Goal: Information Seeking & Learning: Learn about a topic

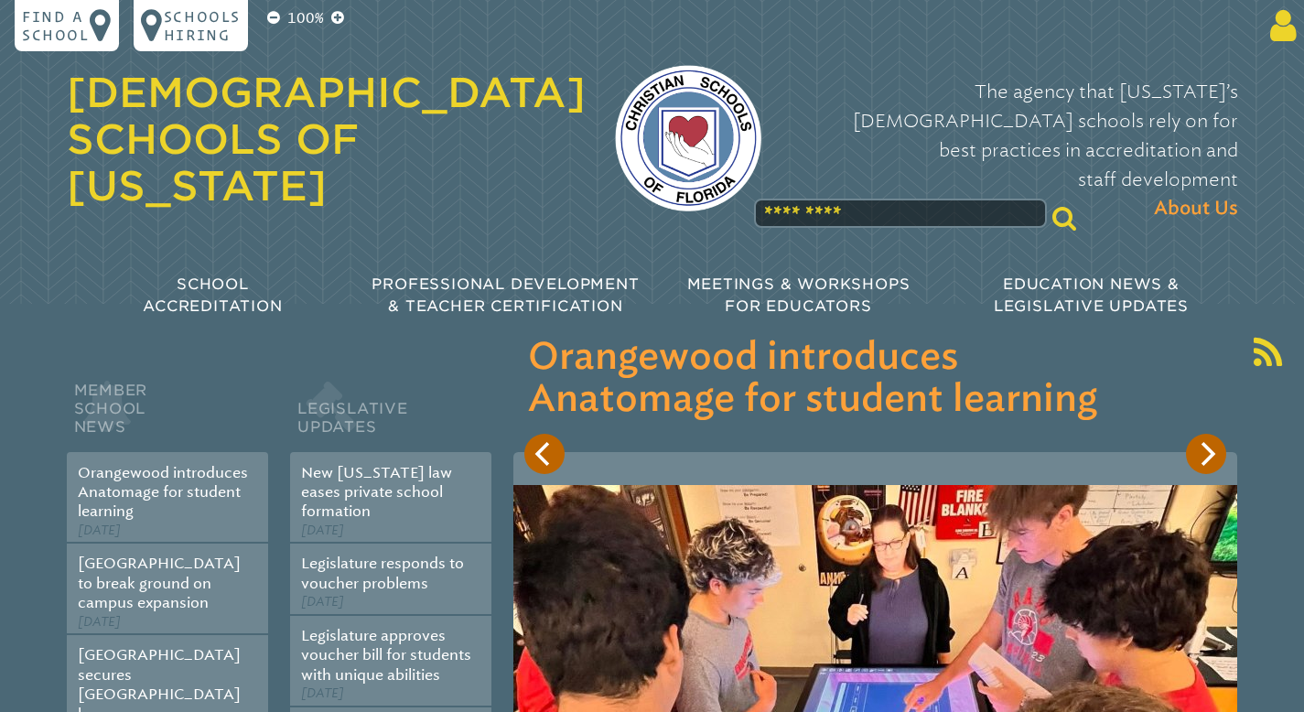
type input "**********"
click at [1271, 32] on icon at bounding box center [1280, 25] width 34 height 37
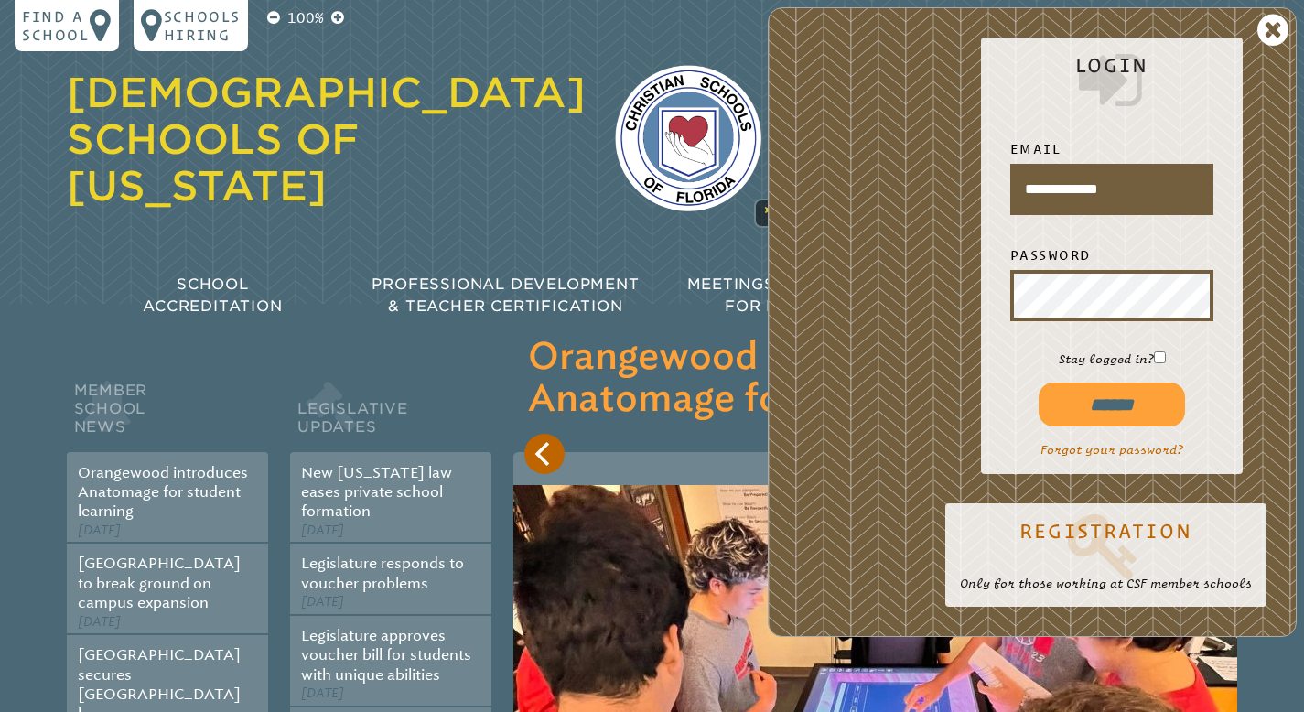
click at [1123, 394] on input "******" at bounding box center [1112, 405] width 146 height 44
type input "**********"
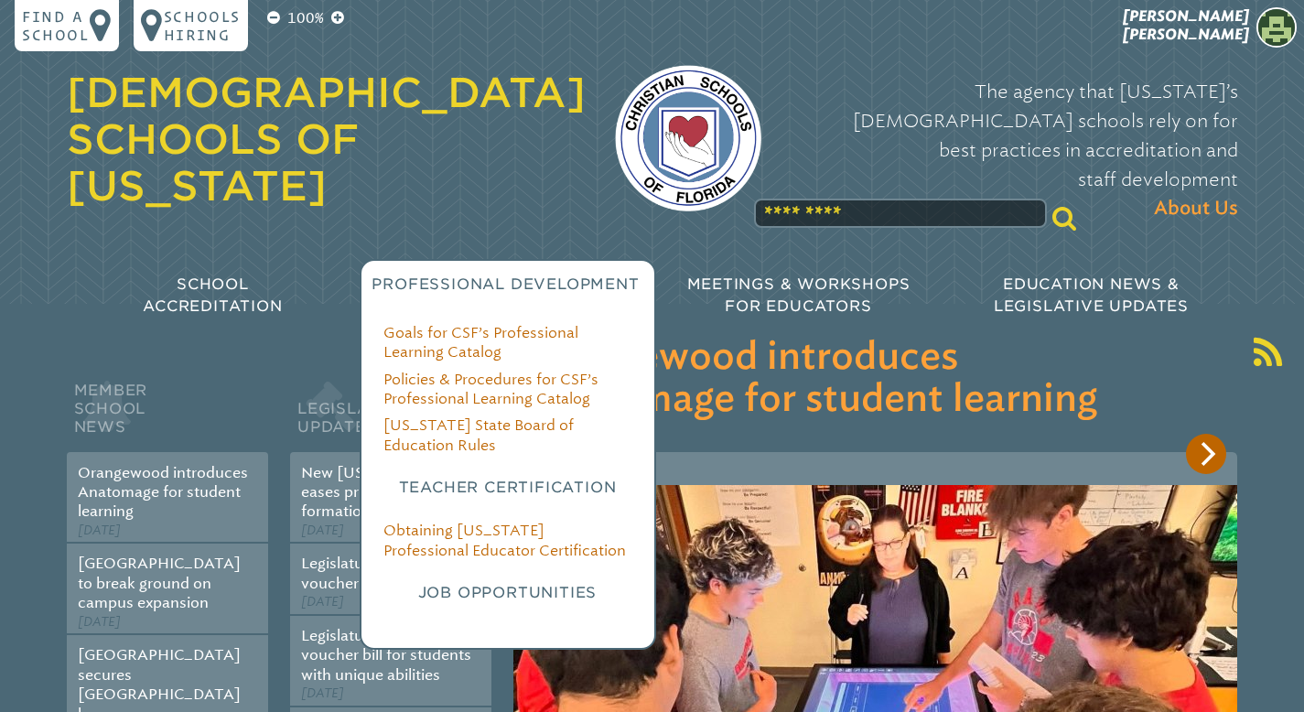
click at [484, 275] on span "Professional Development" at bounding box center [505, 283] width 267 height 17
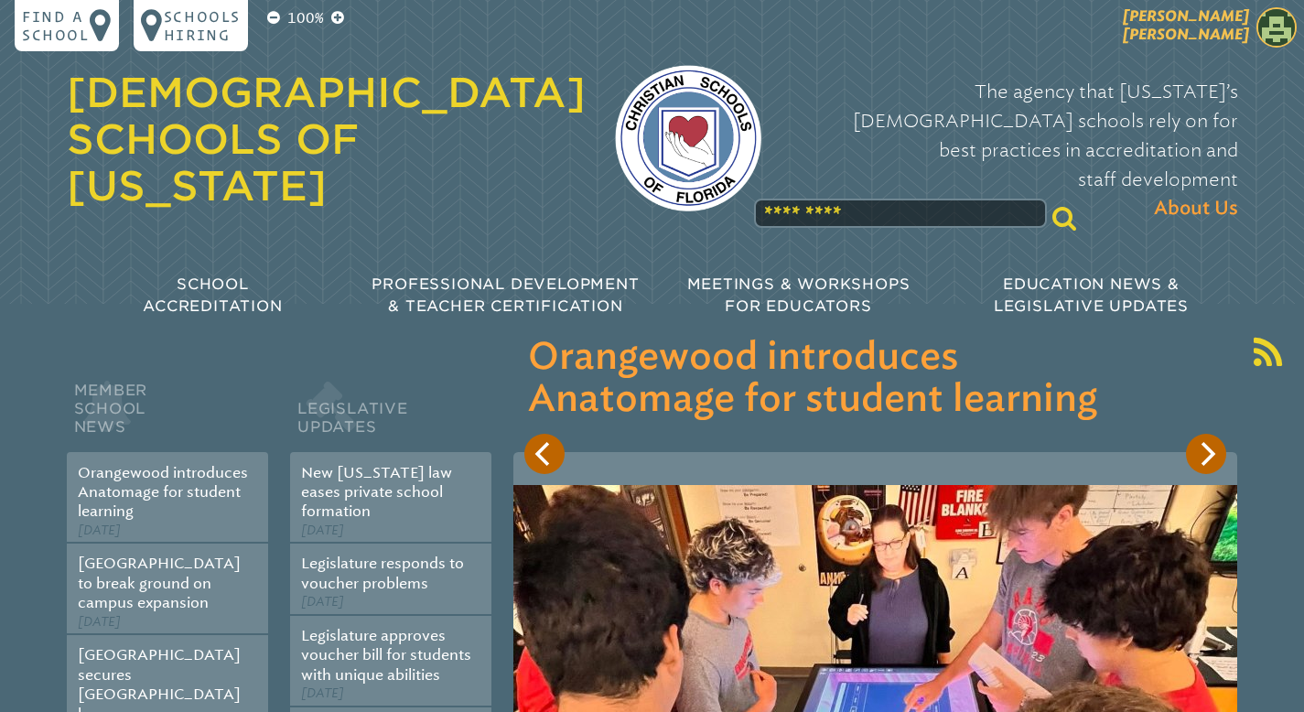
click at [1210, 29] on span "allison elmer" at bounding box center [1186, 25] width 126 height 36
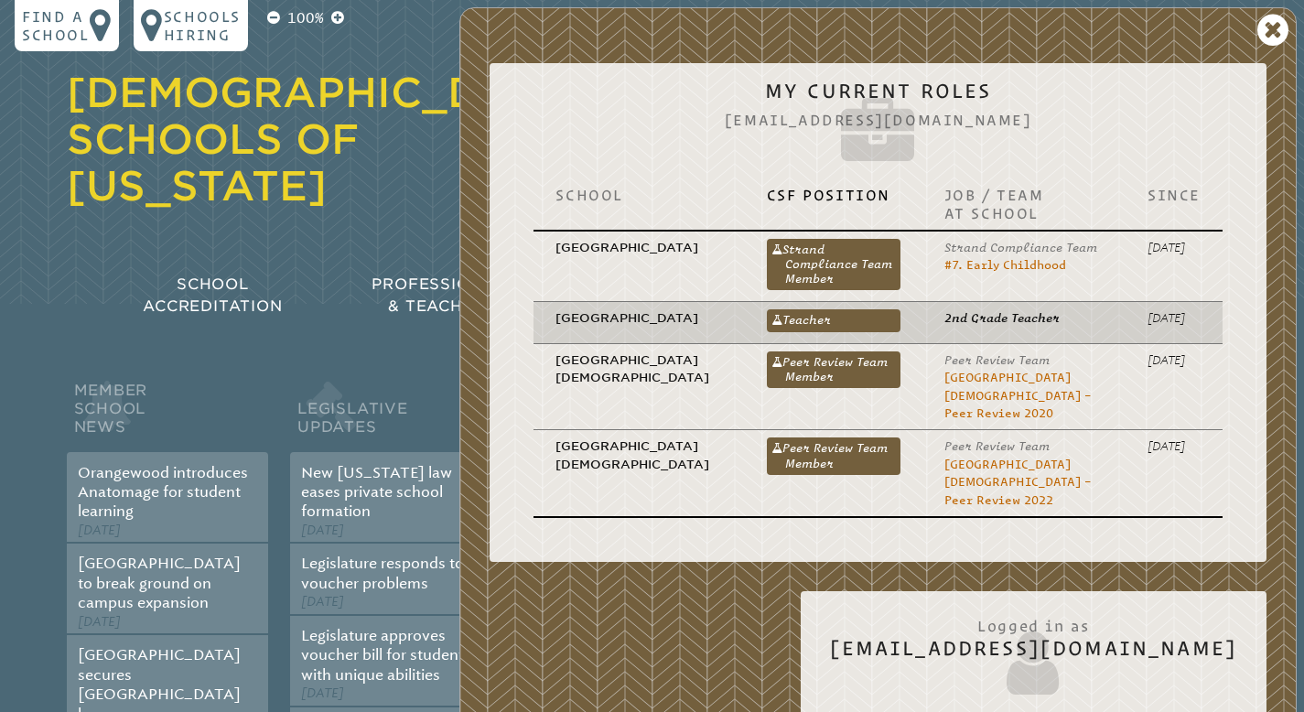
click at [566, 319] on p "[GEOGRAPHIC_DATA]" at bounding box center [638, 317] width 167 height 17
click at [588, 313] on p "[GEOGRAPHIC_DATA]" at bounding box center [638, 317] width 167 height 17
click at [771, 309] on link "Teacher" at bounding box center [834, 320] width 134 height 22
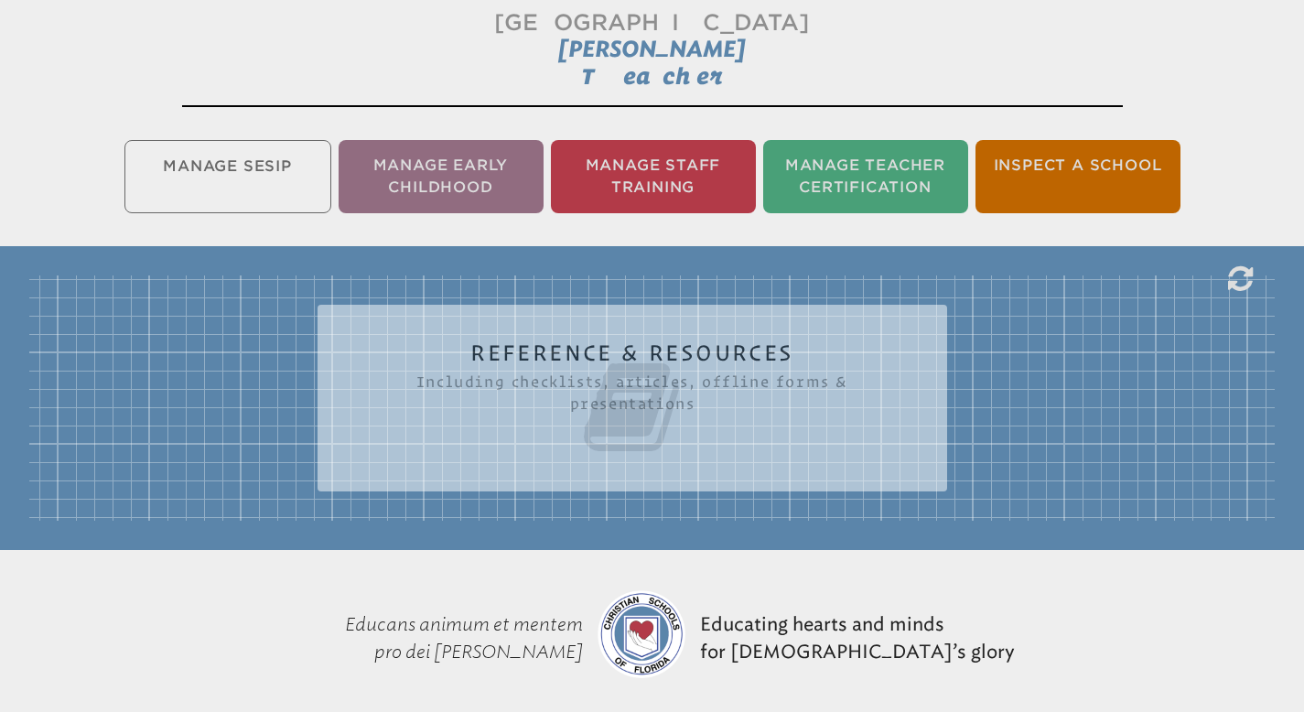
scroll to position [319, 0]
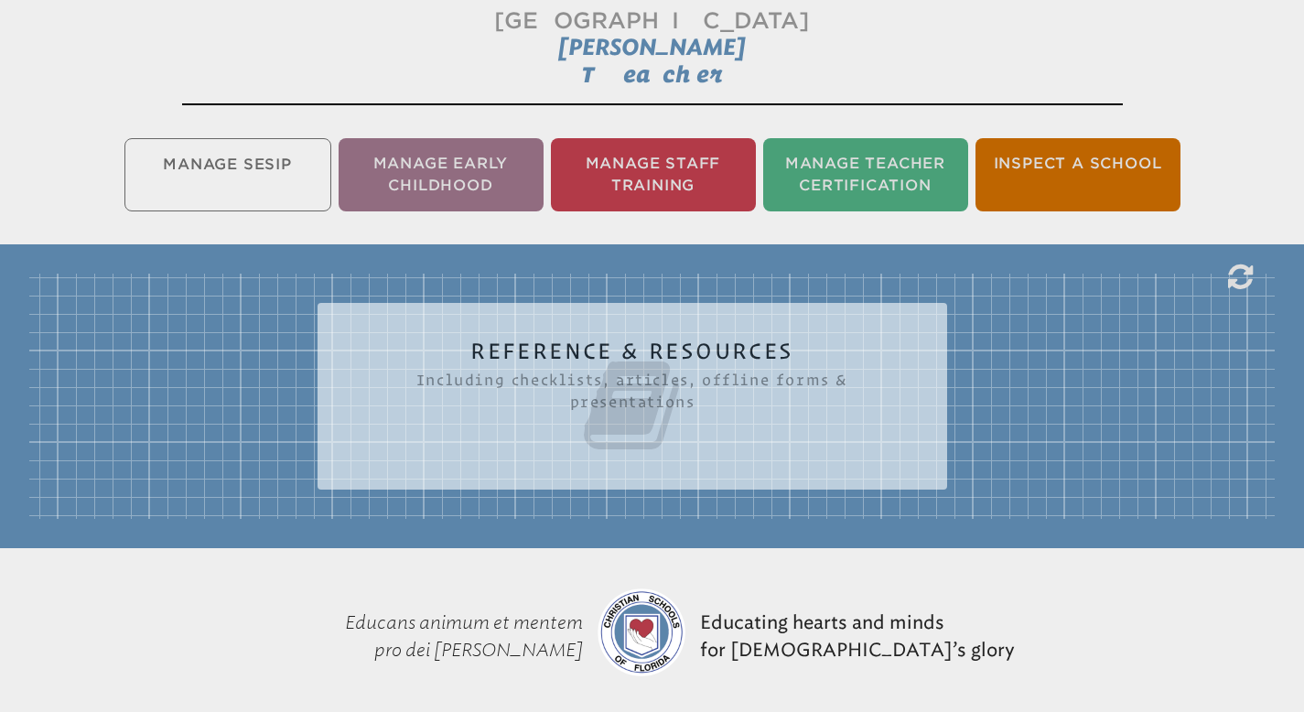
click at [612, 350] on h2 "Reference & Resources Including checklists, articles, offline forms & presentat…" at bounding box center [632, 398] width 556 height 117
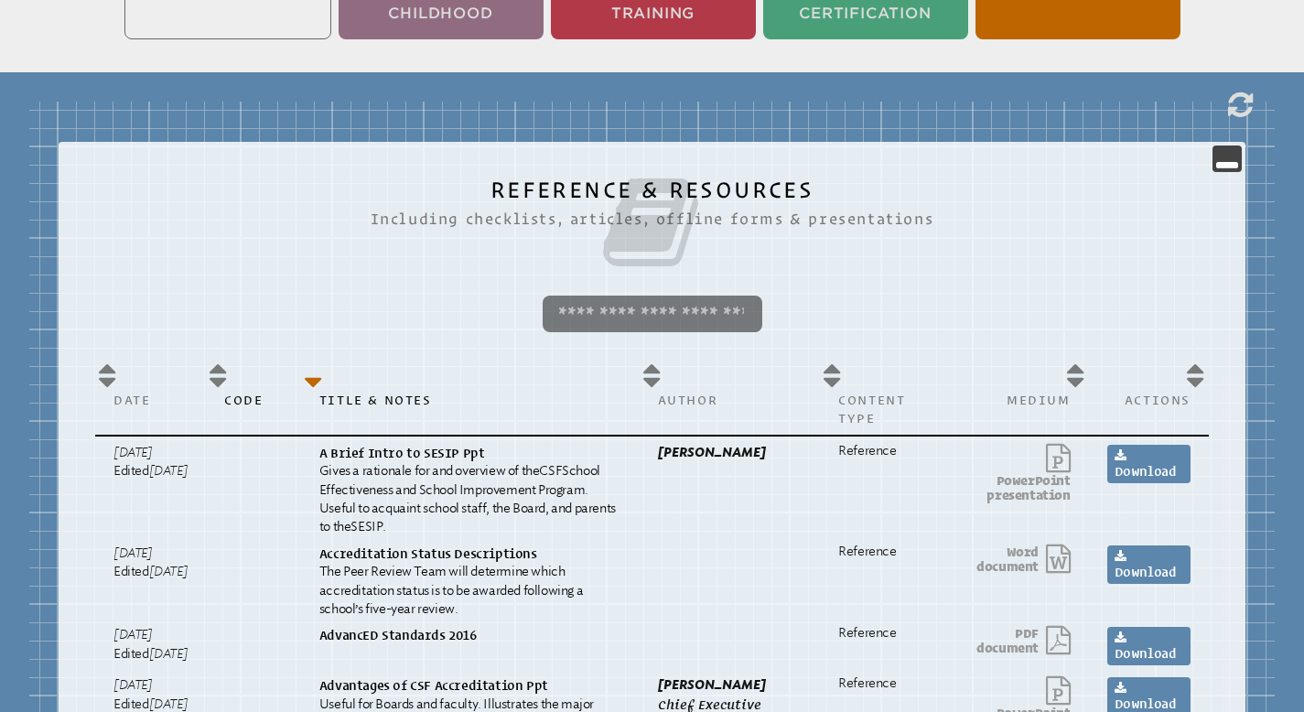
scroll to position [274, 0]
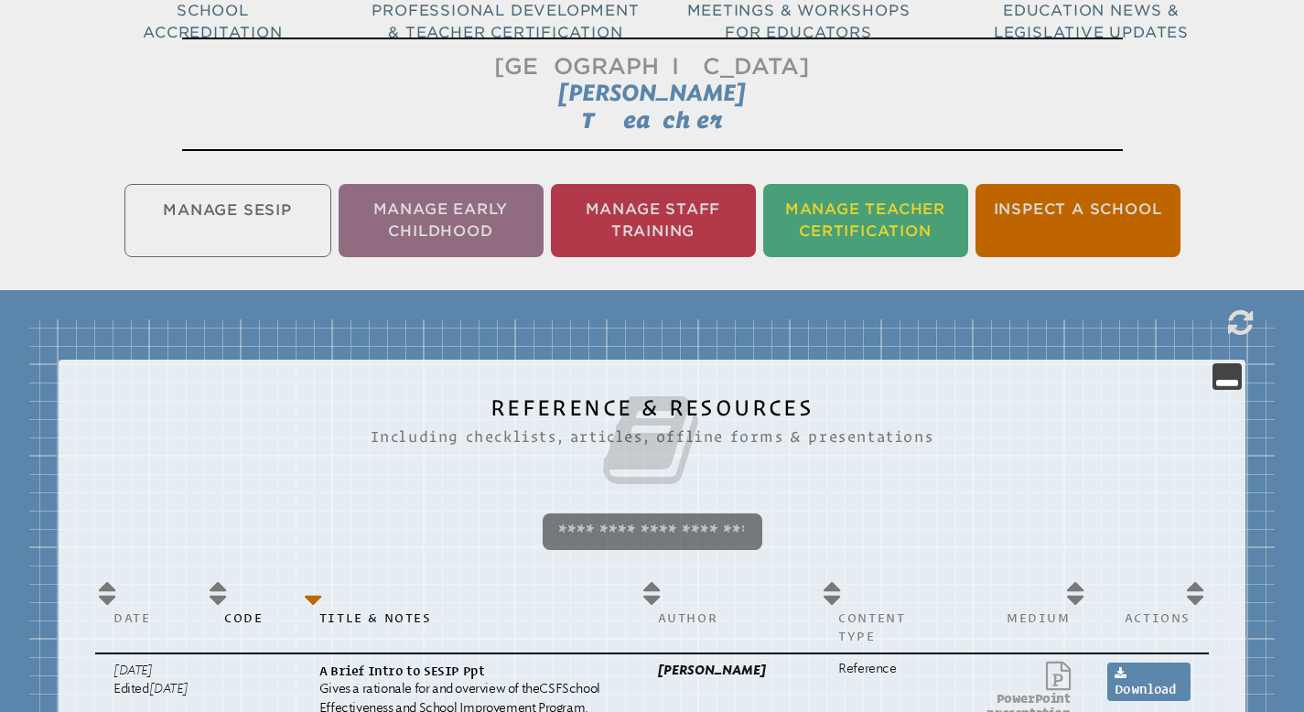
click at [857, 209] on li "Manage Teacher Certification" at bounding box center [865, 220] width 205 height 73
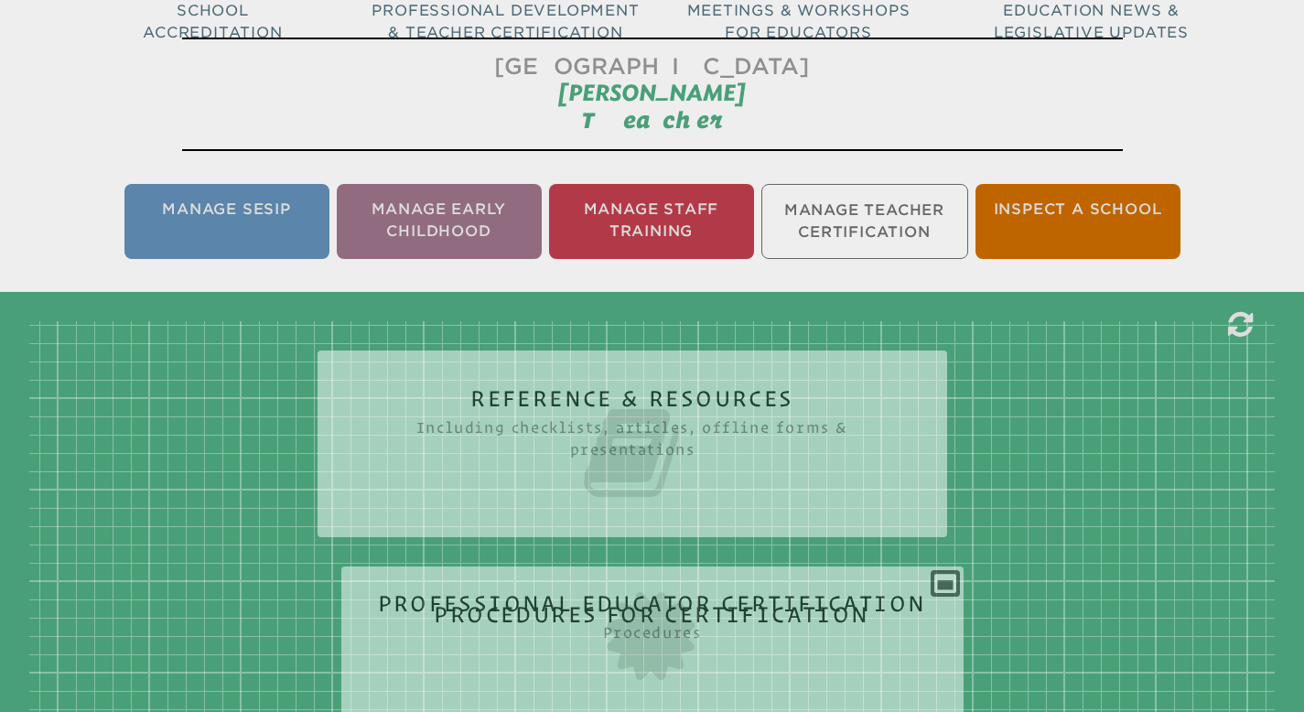
scroll to position [304, 0]
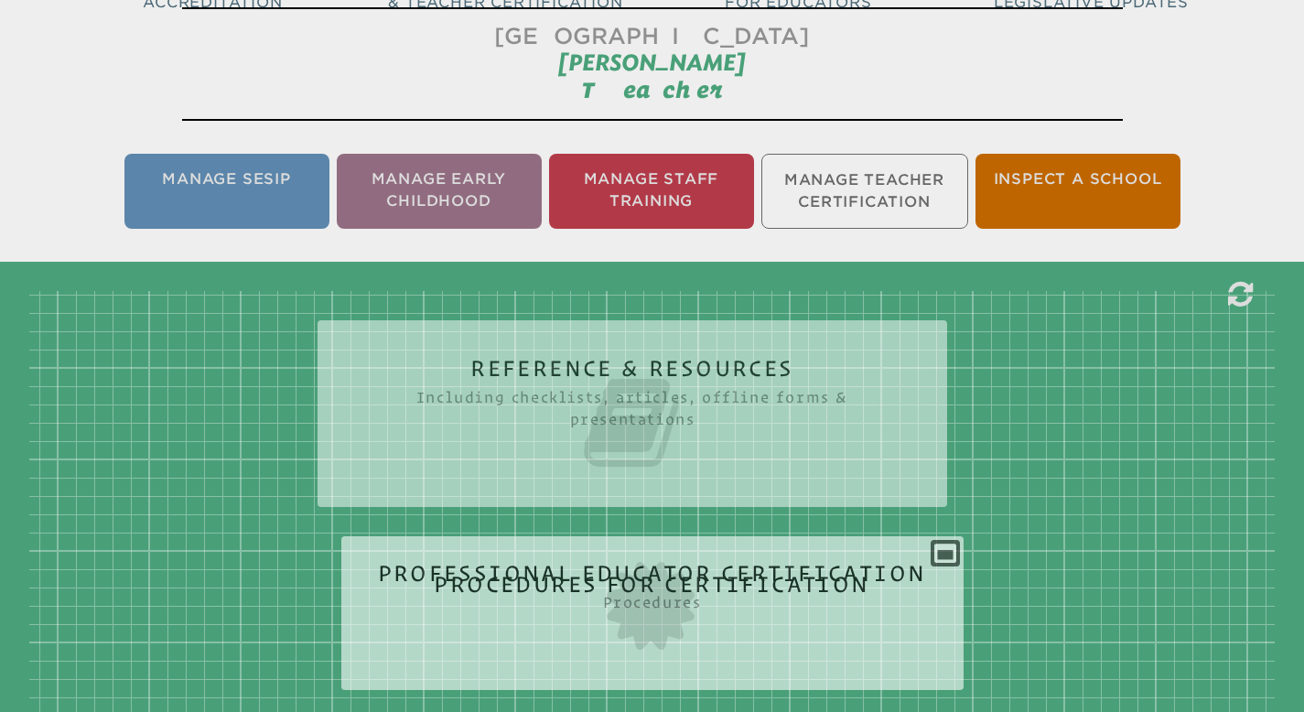
click at [608, 592] on icon at bounding box center [652, 606] width 549 height 102
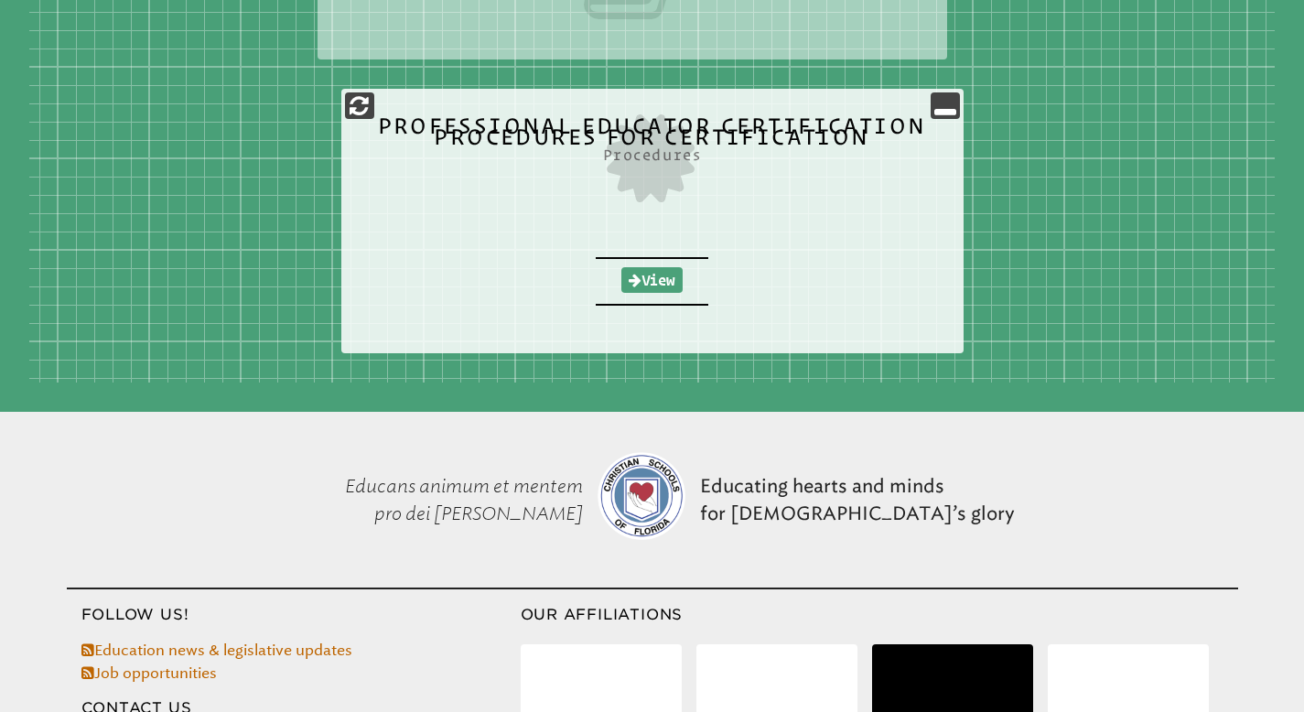
scroll to position [782, 0]
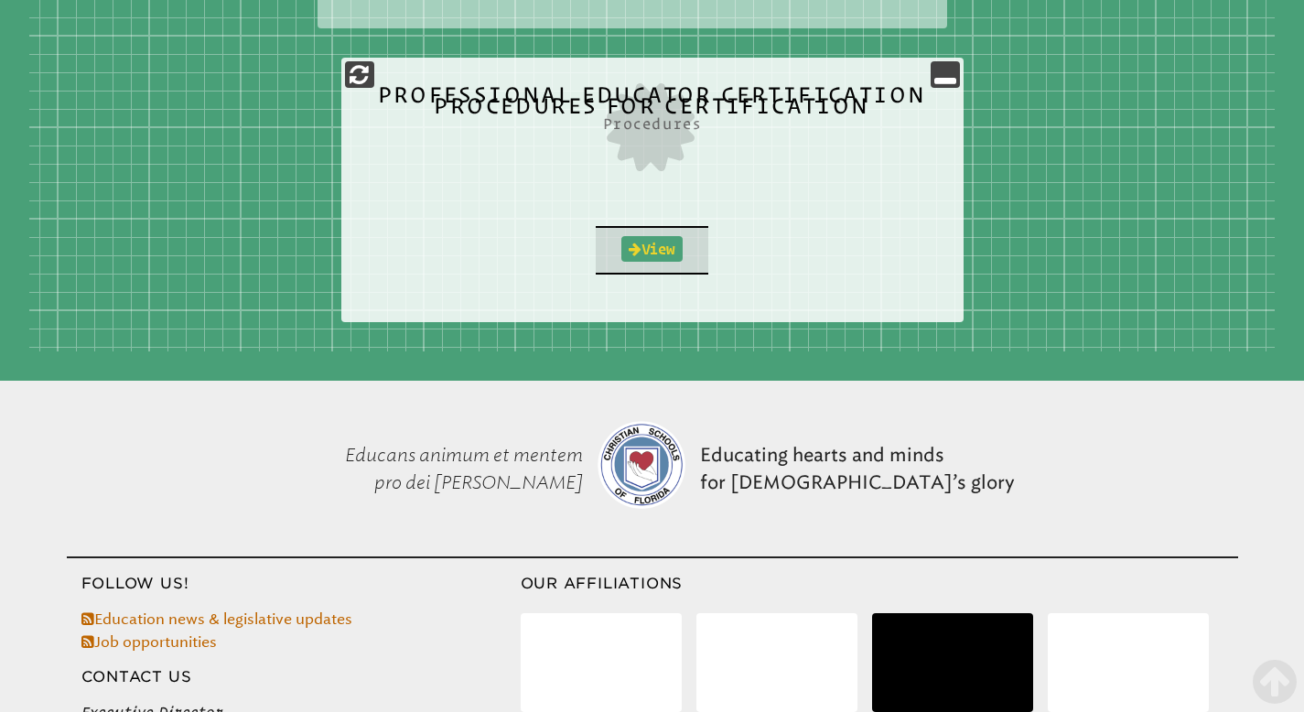
click at [652, 251] on link "View" at bounding box center [651, 249] width 61 height 26
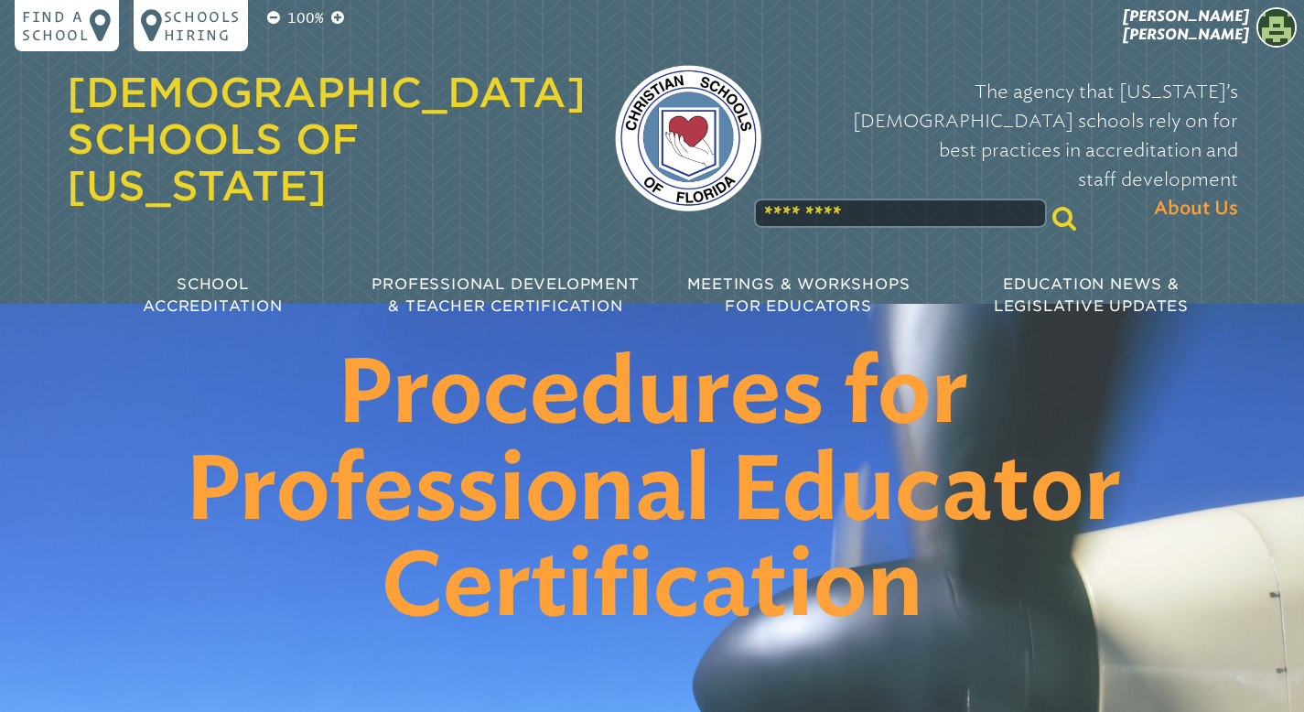
scroll to position [782, 0]
click at [1209, 27] on span "allison elmer" at bounding box center [1186, 25] width 126 height 36
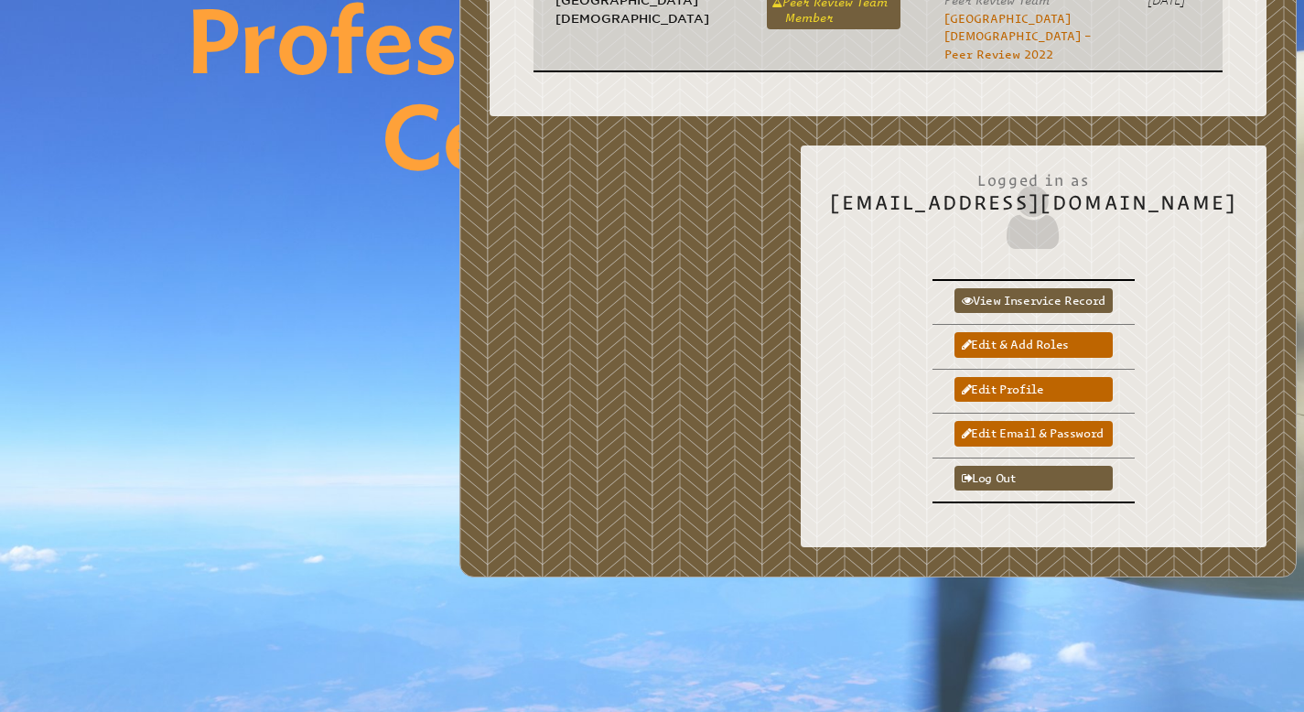
scroll to position [447, 0]
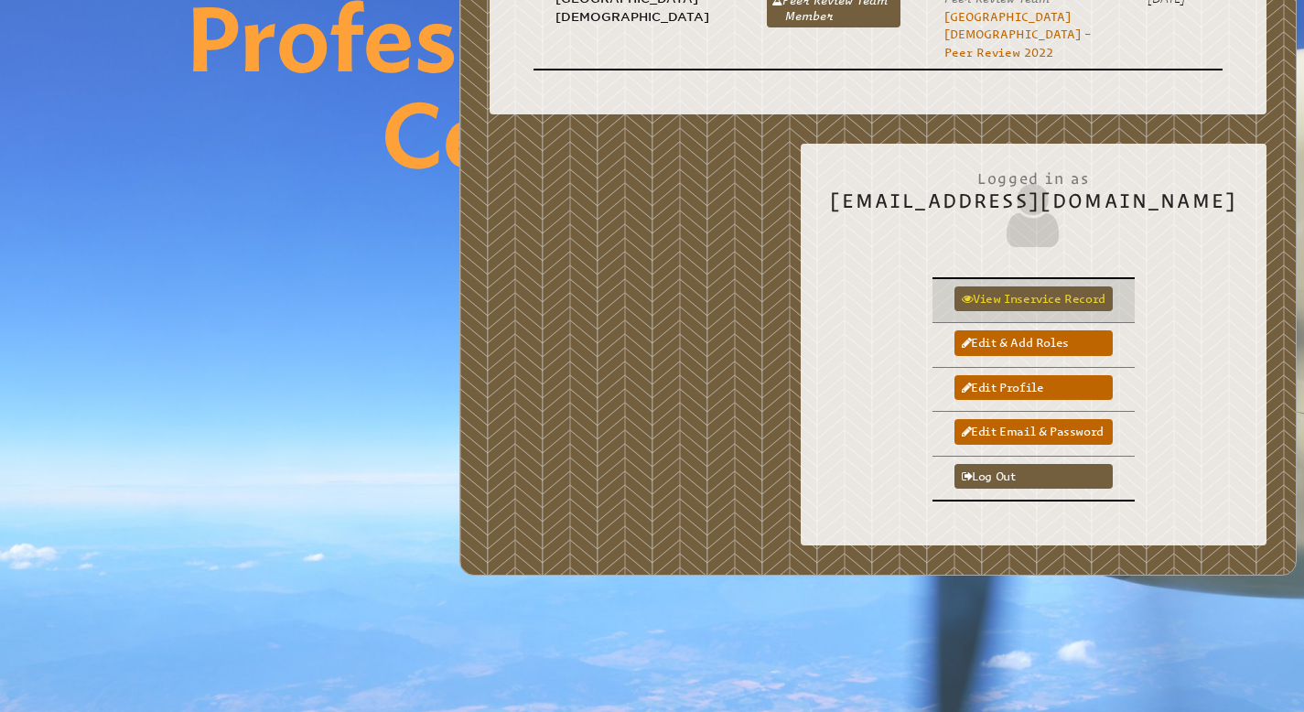
click at [1113, 286] on link "View inservice record" at bounding box center [1033, 298] width 158 height 25
